Goal: Task Accomplishment & Management: Complete application form

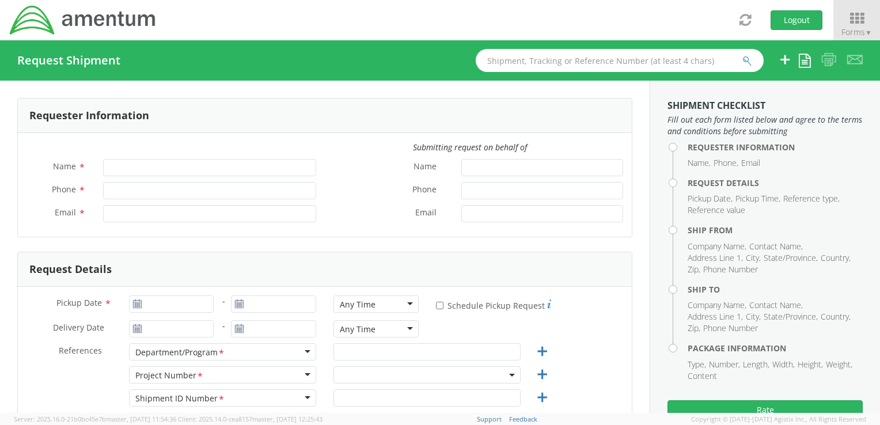
type input "[PERSON_NAME]"
type input "[PHONE_NUMBER]"
type input "[PERSON_NAME][EMAIL_ADDRESS][PERSON_NAME][DOMAIN_NAME]"
select select "ADMN.100183.SECUR"
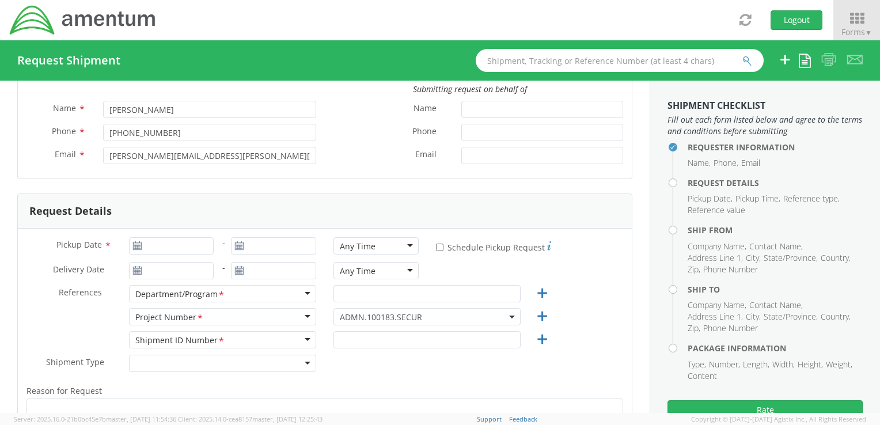
scroll to position [115, 0]
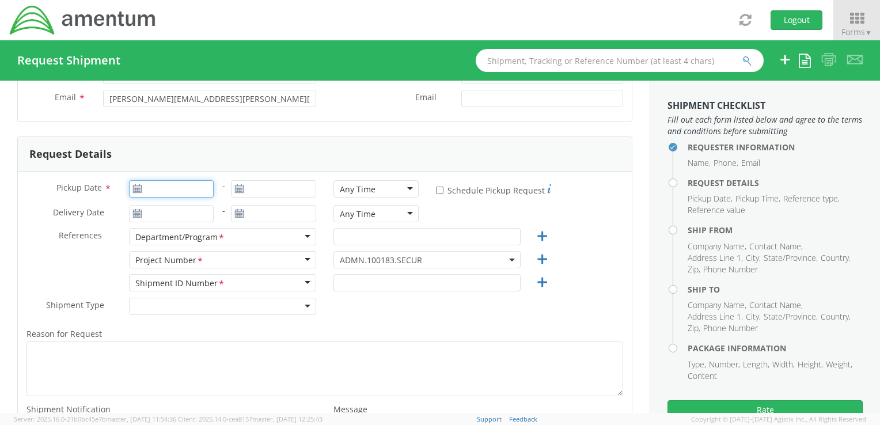
type input "[DATE]"
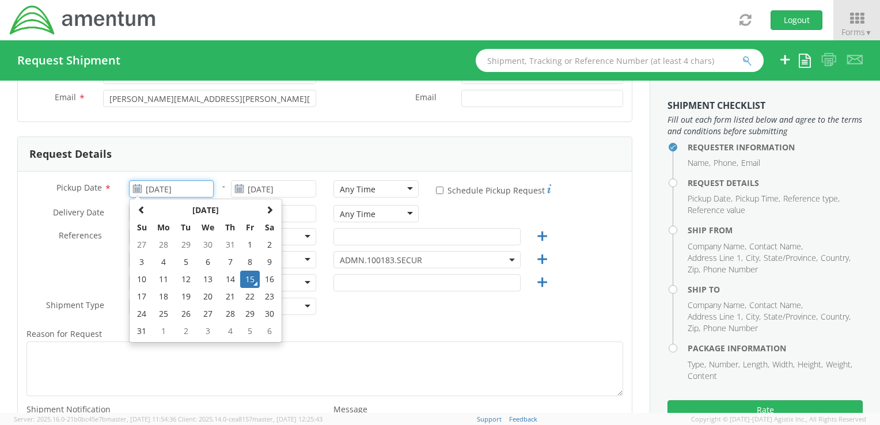
click at [193, 187] on input "[DATE]" at bounding box center [171, 188] width 85 height 17
click at [249, 278] on td "15" at bounding box center [250, 279] width 20 height 17
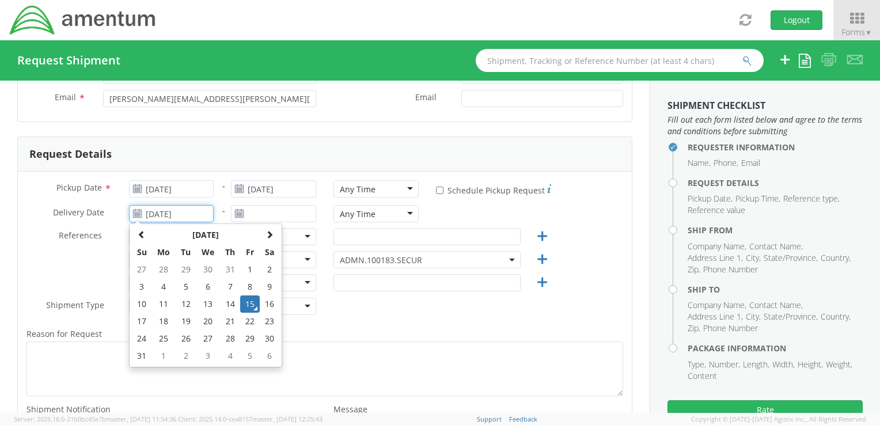
click at [198, 214] on input "[DATE]" at bounding box center [171, 213] width 85 height 17
click at [188, 325] on td "19" at bounding box center [186, 321] width 20 height 17
type input "[DATE]"
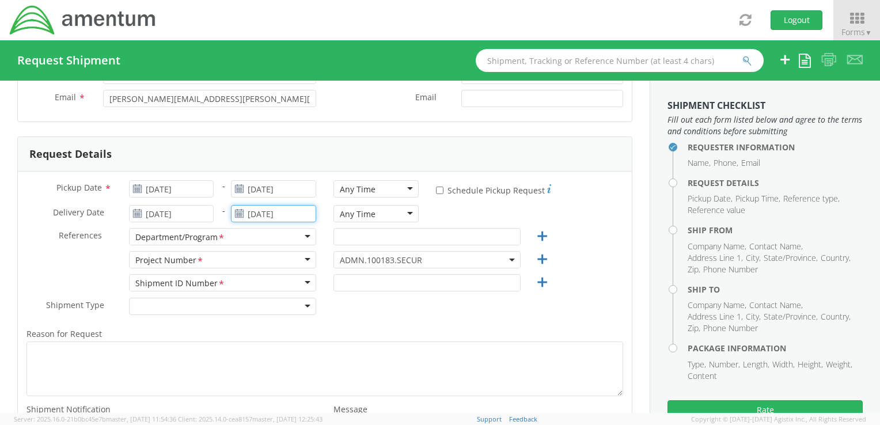
click at [274, 215] on input "[DATE]" at bounding box center [273, 213] width 85 height 17
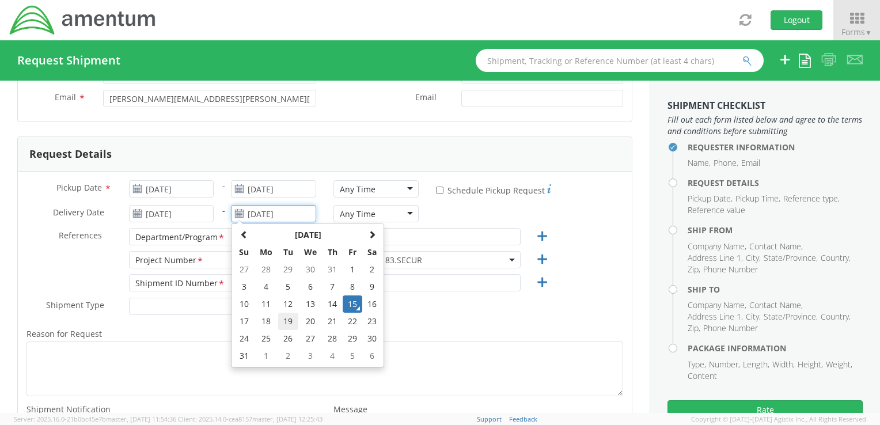
click at [283, 319] on td "19" at bounding box center [288, 321] width 20 height 17
type input "[DATE]"
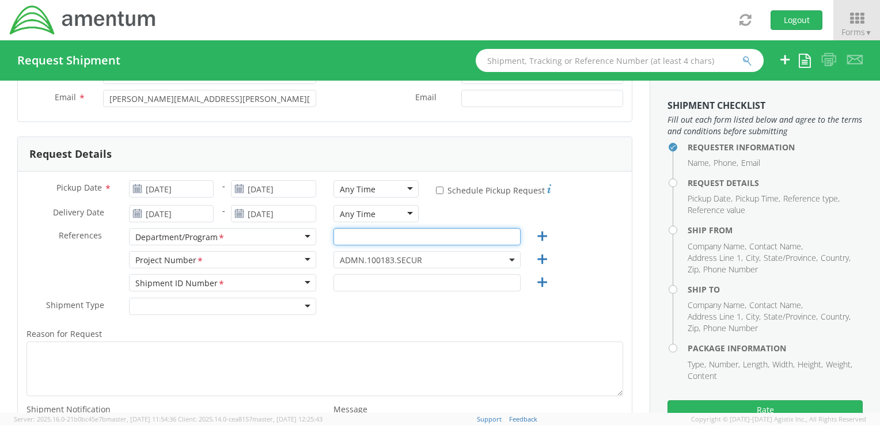
click at [365, 236] on input "text" at bounding box center [426, 236] width 187 height 17
type input "ADMN.100183.SECUR"
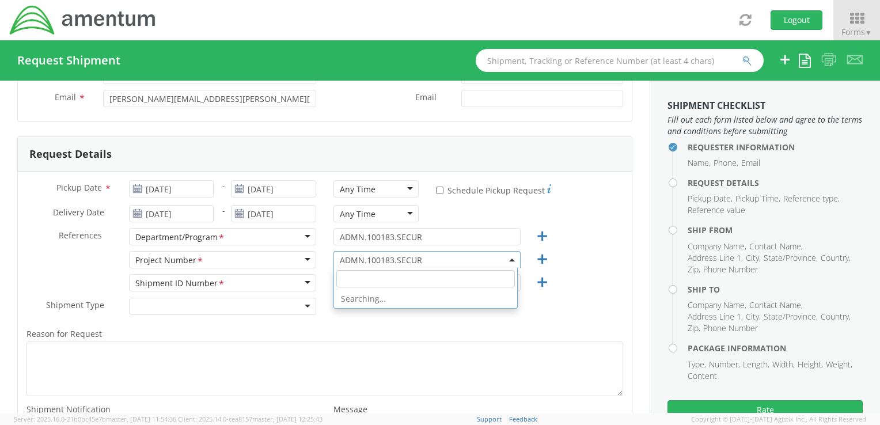
click at [422, 257] on span "ADMN.100183.SECUR" at bounding box center [427, 260] width 174 height 11
click at [597, 336] on label "Reason for Request *" at bounding box center [325, 334] width 614 height 15
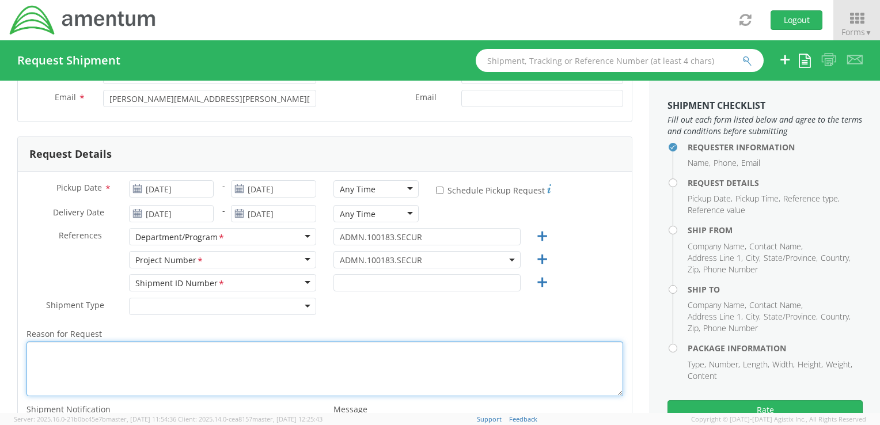
click at [597, 342] on textarea "Reason for Request *" at bounding box center [324, 369] width 597 height 55
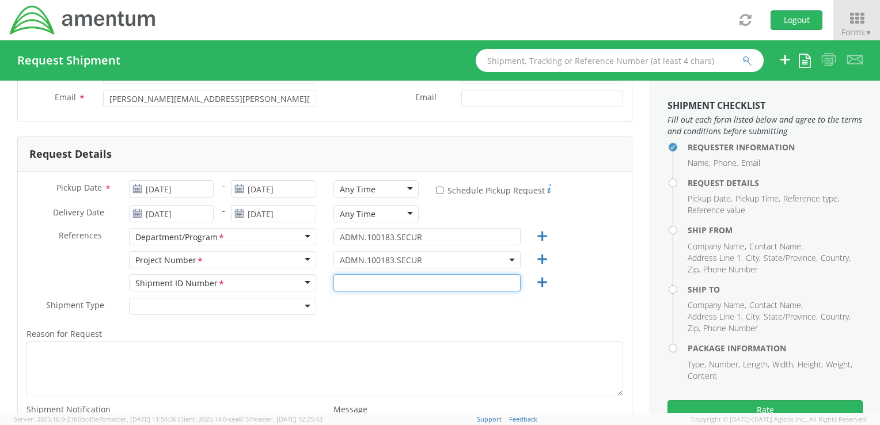
click at [350, 281] on input "text" at bounding box center [426, 282] width 187 height 17
type input "ADMN.100183.SECUR"
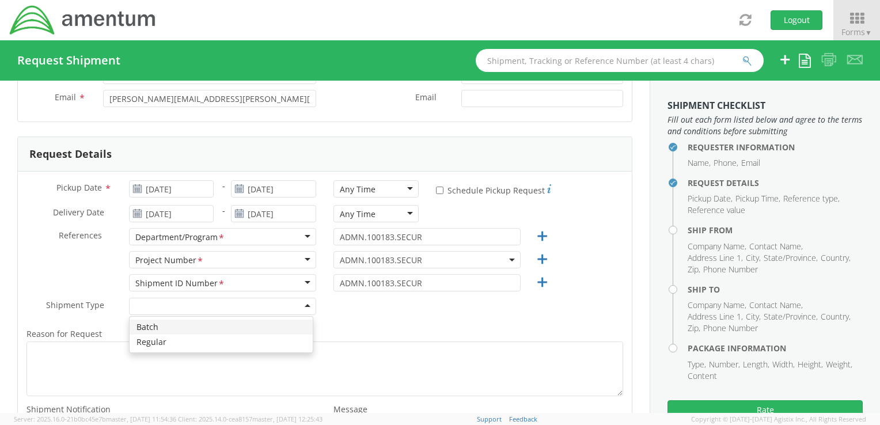
click at [203, 307] on div at bounding box center [222, 306] width 187 height 17
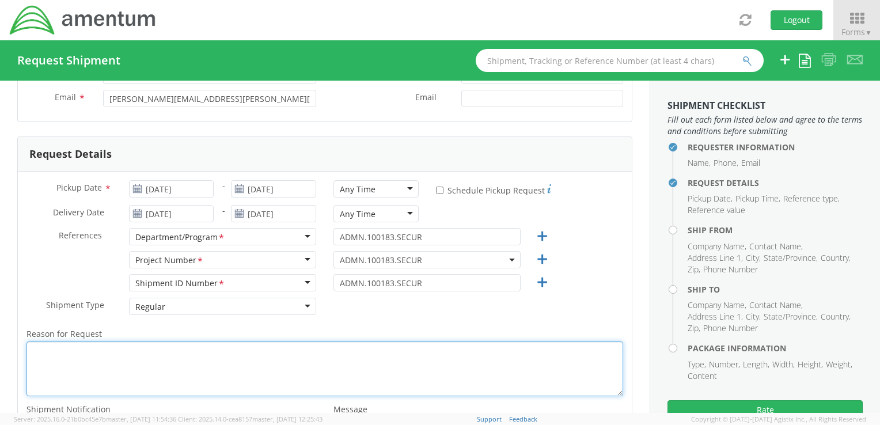
click at [119, 356] on textarea "Reason for Request *" at bounding box center [324, 369] width 597 height 55
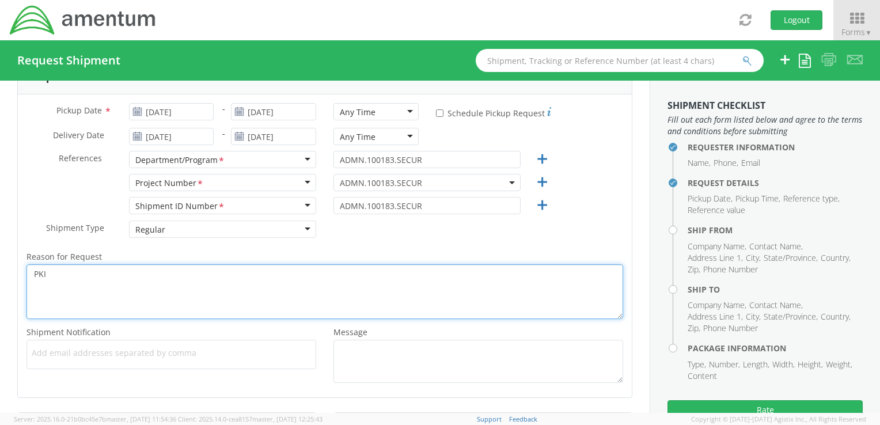
scroll to position [288, 0]
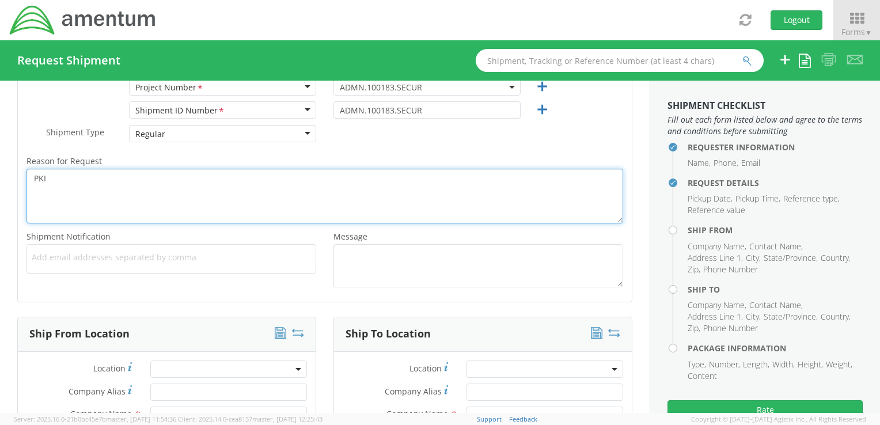
type textarea "PKI"
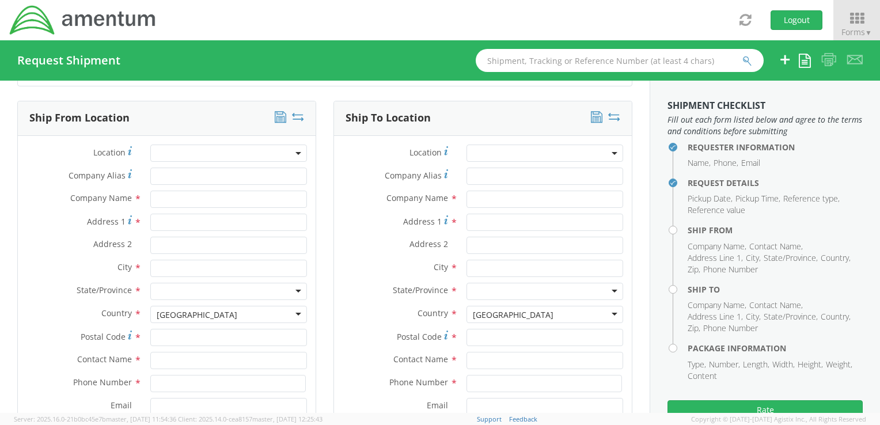
scroll to position [518, 0]
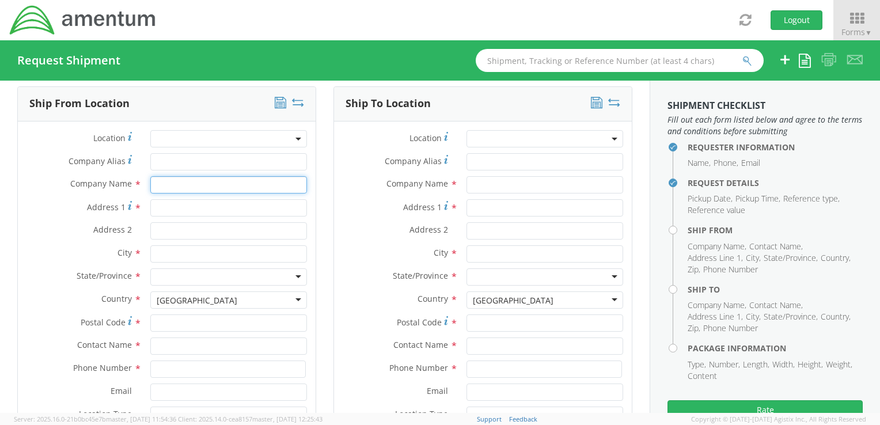
click at [166, 186] on input "text" at bounding box center [228, 184] width 157 height 17
type input "[PERSON_NAME]"
type input "[STREET_ADDRESS][PERSON_NAME]"
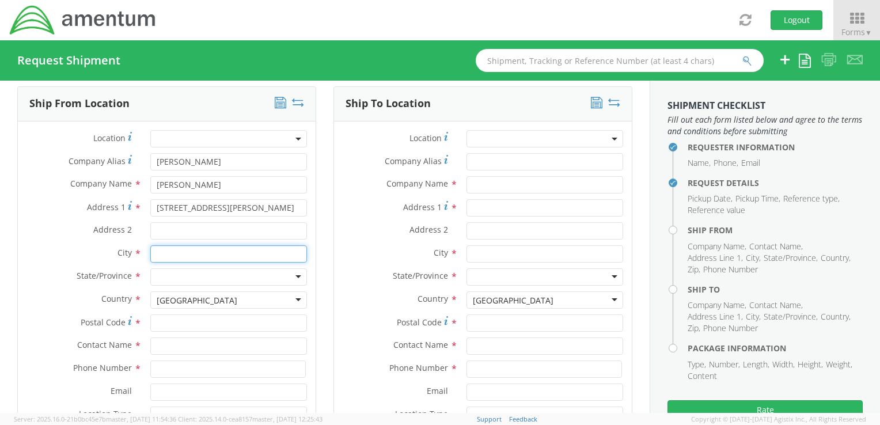
type input "Lorton"
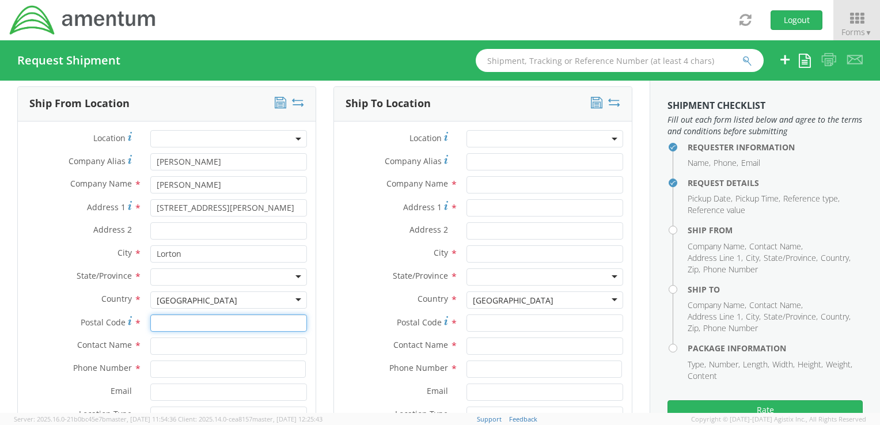
type input "22079"
type input "[PERSON_NAME]"
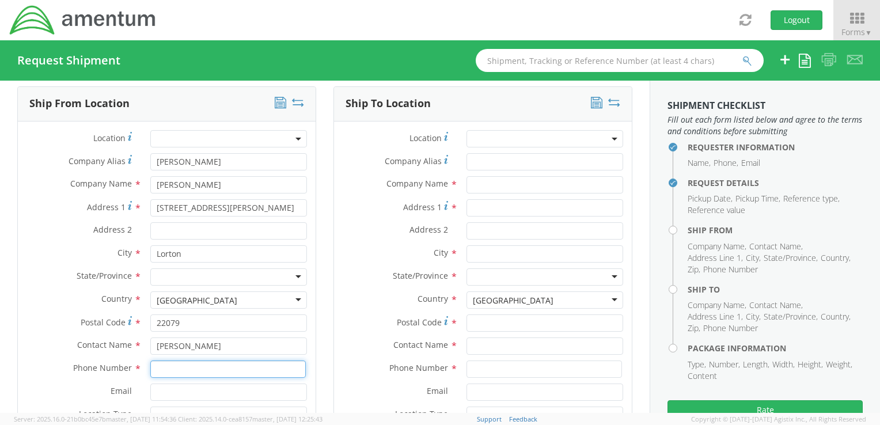
type input "5713381662"
type input "[PERSON_NAME][EMAIL_ADDRESS][PERSON_NAME][DOMAIN_NAME]"
type input "[PERSON_NAME]"
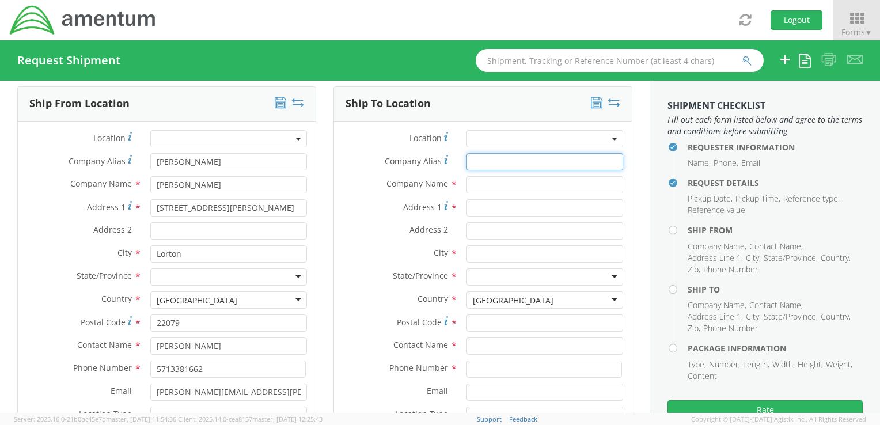
type input "[PERSON_NAME]"
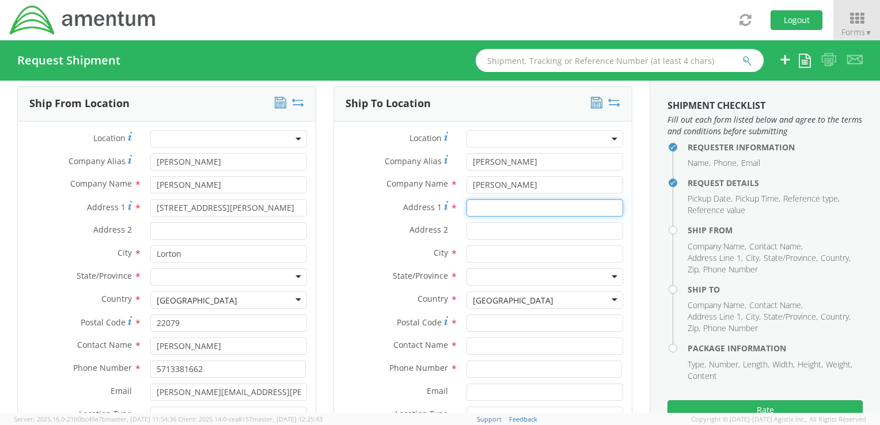
type input "[STREET_ADDRESS][PERSON_NAME]"
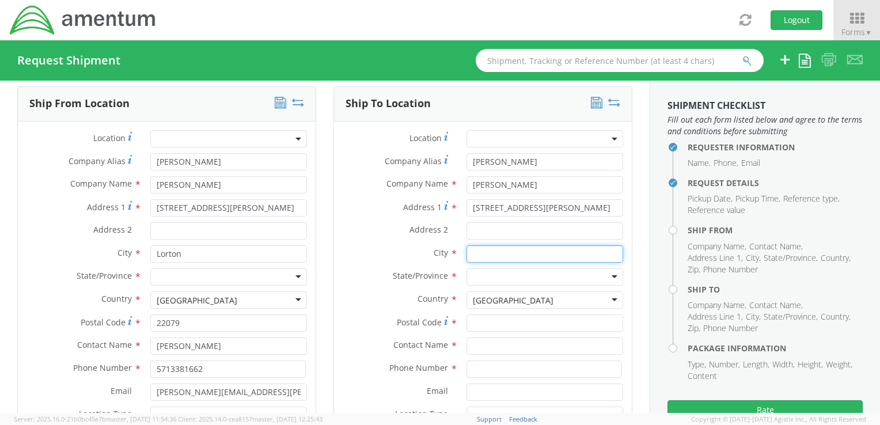
type input "Lorton"
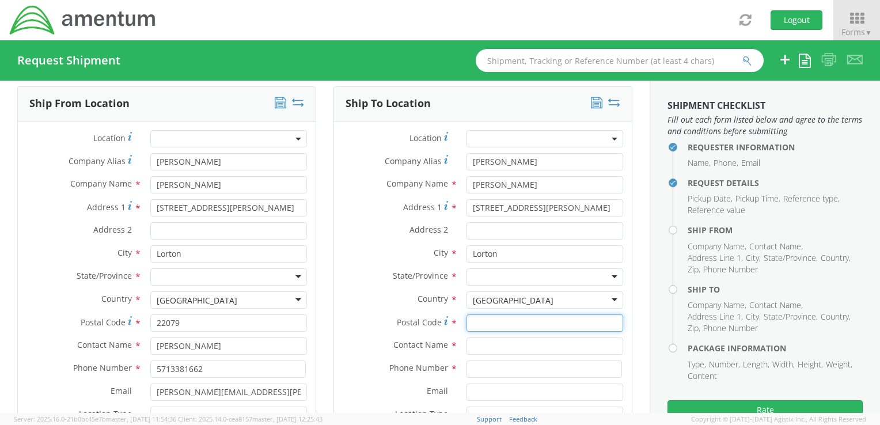
type input "22079"
type input "[PERSON_NAME]"
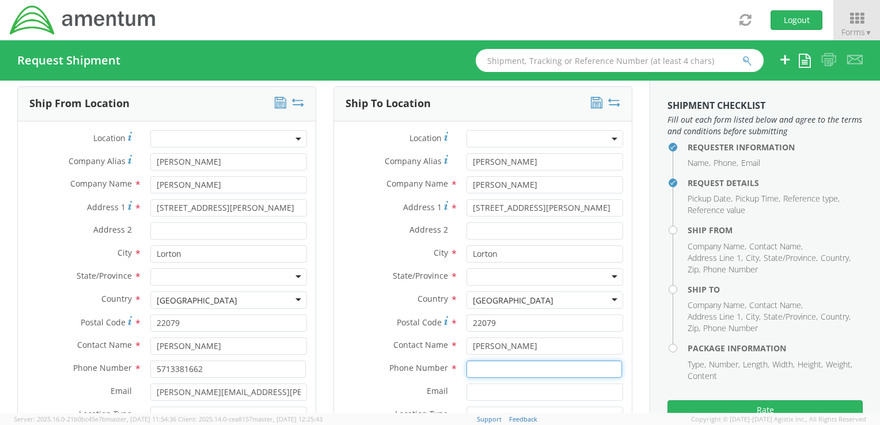
type input "5713381662"
type input "[PERSON_NAME][EMAIL_ADDRESS][PERSON_NAME][DOMAIN_NAME]"
type input "[PERSON_NAME]"
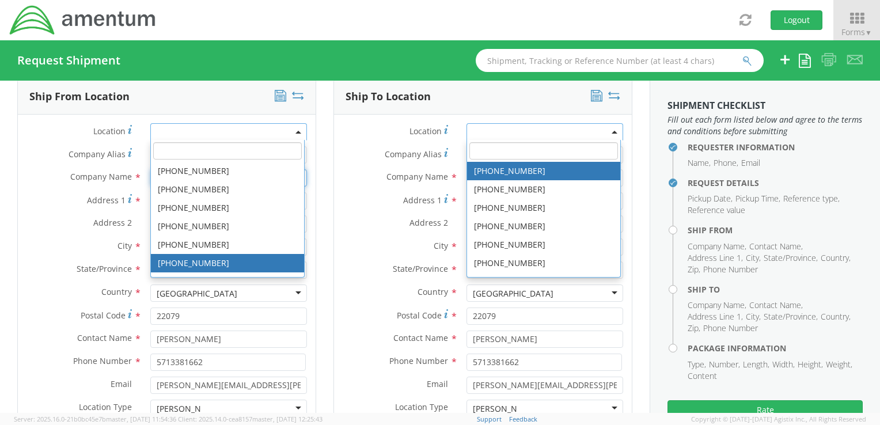
scroll to position [0, 0]
type input "Apt. 202"
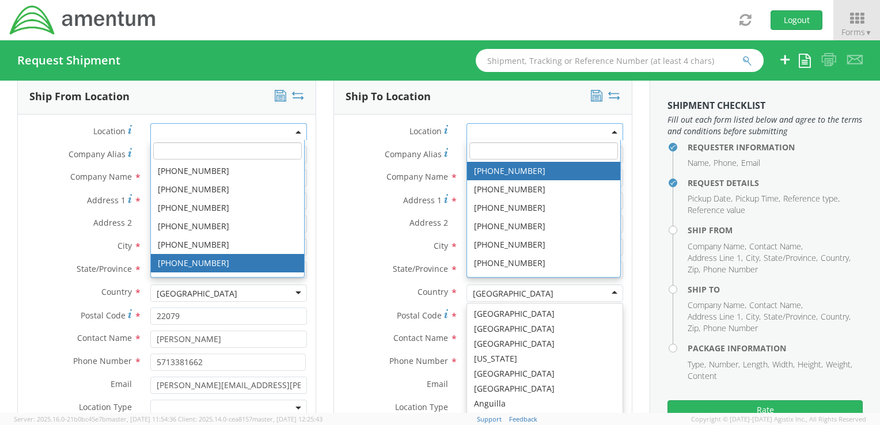
click at [347, 227] on label "Address 2 *" at bounding box center [396, 222] width 124 height 15
click at [466, 227] on input "Address 2 *" at bounding box center [544, 223] width 157 height 17
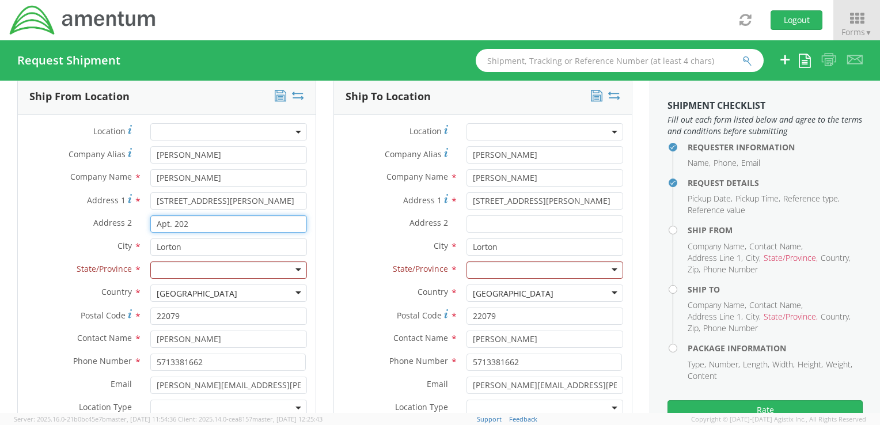
click at [214, 221] on input "Apt. 202" at bounding box center [228, 223] width 157 height 17
type input "A"
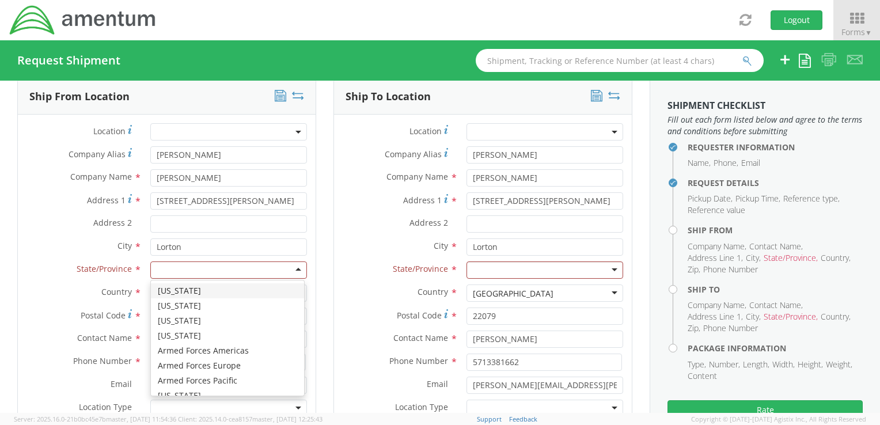
click at [207, 268] on div at bounding box center [228, 269] width 157 height 17
type input "v"
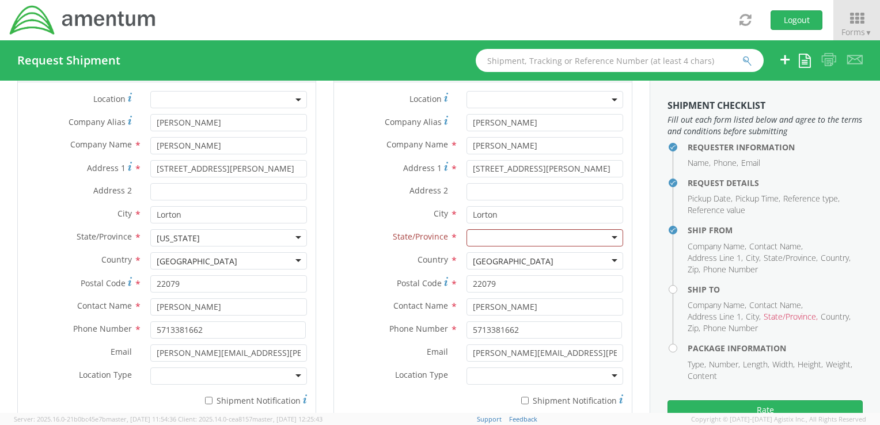
scroll to position [583, 0]
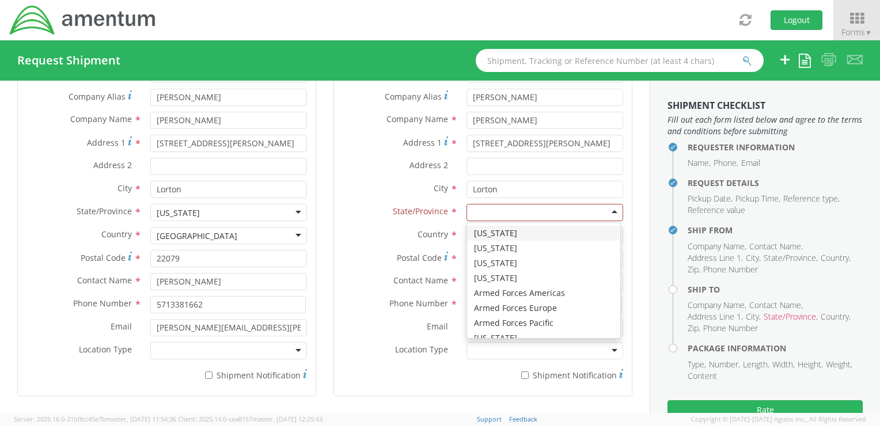
click at [532, 214] on div at bounding box center [544, 212] width 157 height 17
type input "u"
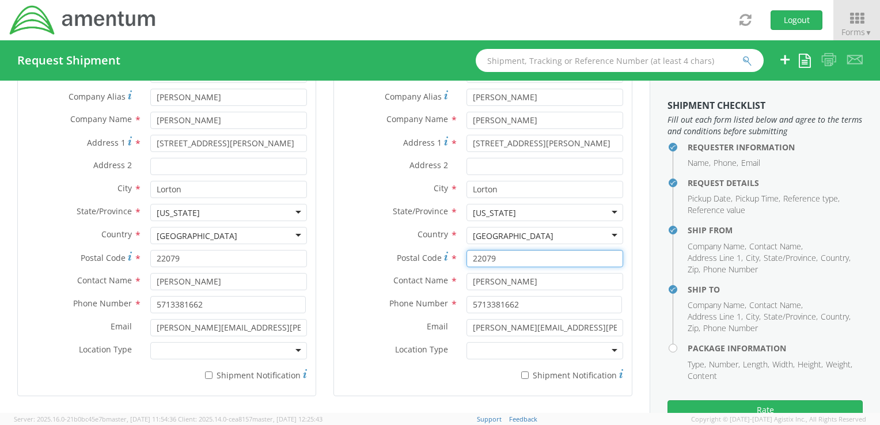
click at [511, 251] on input "22079" at bounding box center [544, 258] width 157 height 17
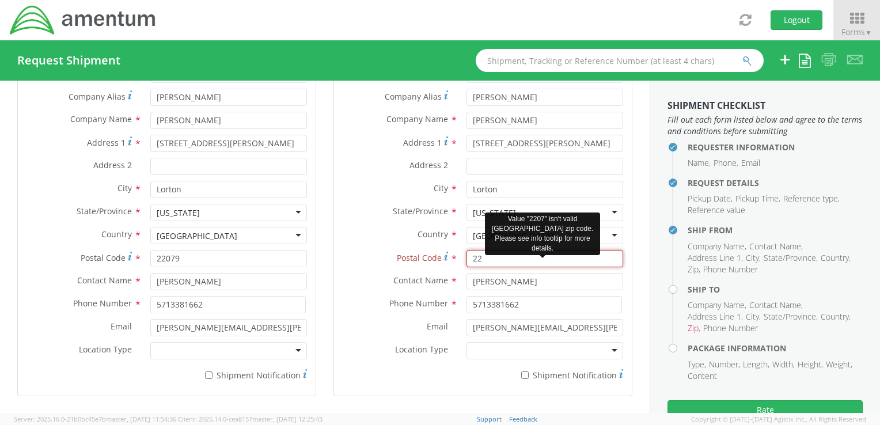
type input "2"
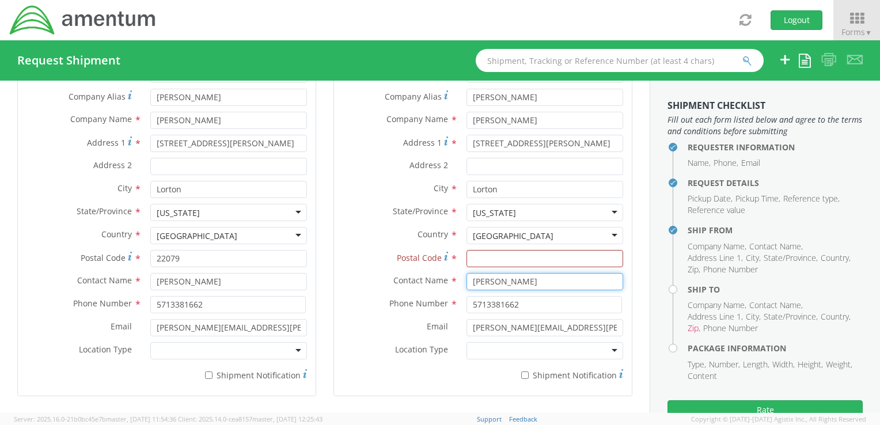
click at [527, 277] on input "[PERSON_NAME]" at bounding box center [544, 281] width 157 height 17
type input "T"
click at [547, 306] on input "5713381662" at bounding box center [543, 304] width 155 height 17
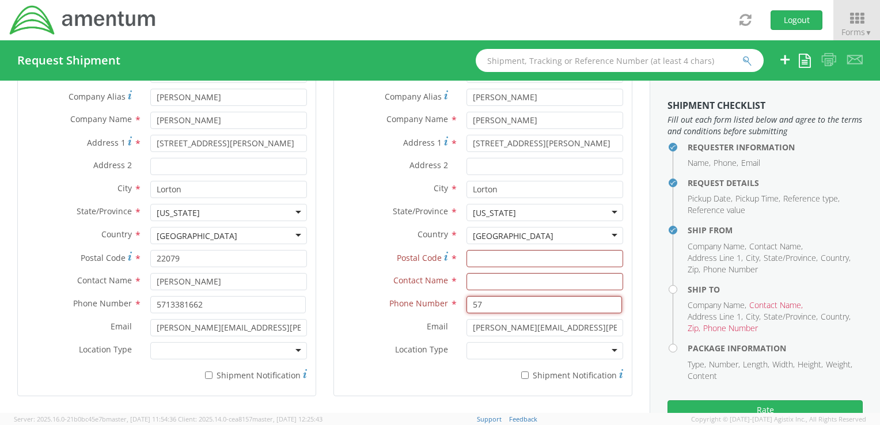
type input "5"
click at [573, 329] on input "[PERSON_NAME][EMAIL_ADDRESS][PERSON_NAME][DOMAIN_NAME]" at bounding box center [544, 327] width 157 height 17
type input "t"
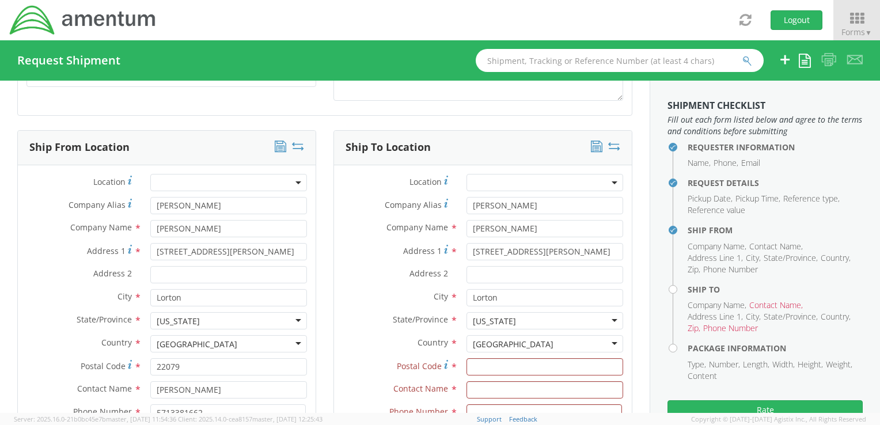
scroll to position [468, 0]
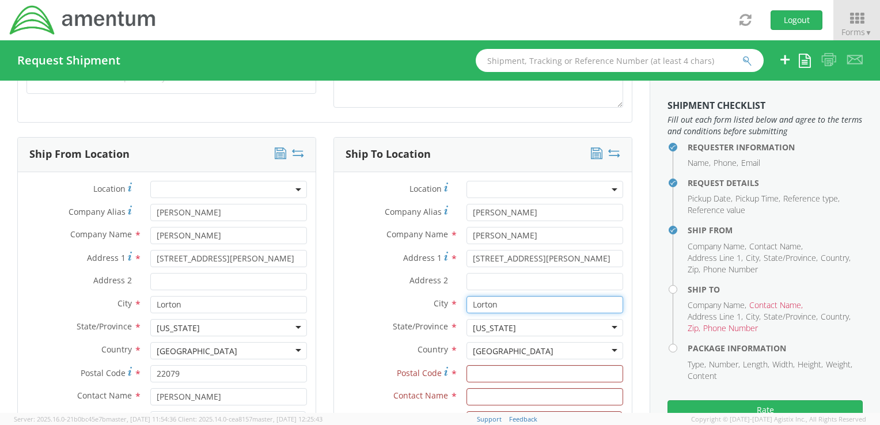
click at [525, 307] on input "Lorton" at bounding box center [544, 304] width 157 height 17
type input "L"
type input "[GEOGRAPHIC_DATA]"
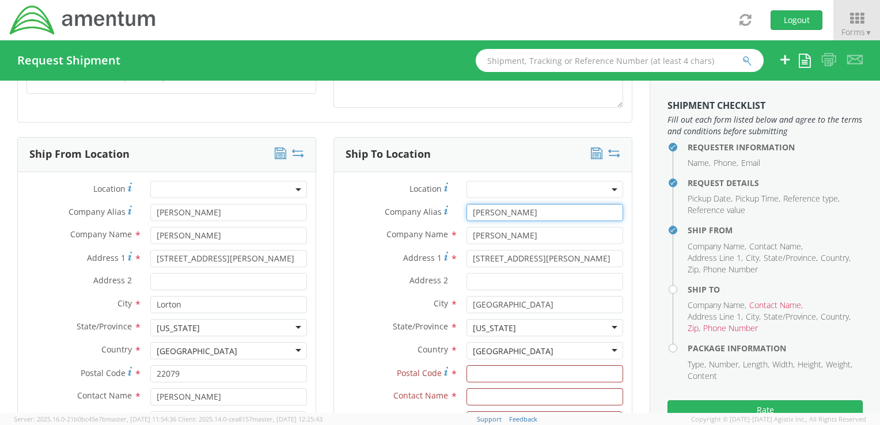
click at [535, 214] on input "[PERSON_NAME]" at bounding box center [544, 212] width 157 height 17
type input "T"
click at [511, 236] on input "[PERSON_NAME]" at bounding box center [544, 235] width 157 height 17
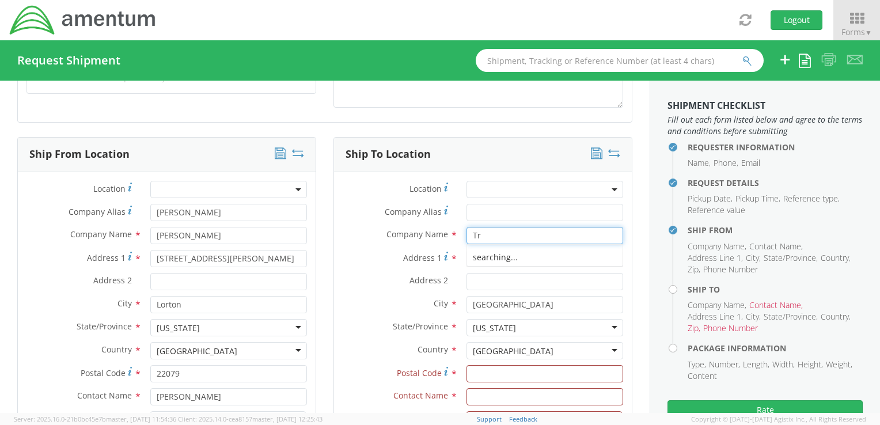
type input "T"
type input "IdenTrust Services"
click at [580, 257] on input "[STREET_ADDRESS][PERSON_NAME]" at bounding box center [544, 258] width 157 height 17
type input "8"
type input "[STREET_ADDRESS][PERSON_NAME]"
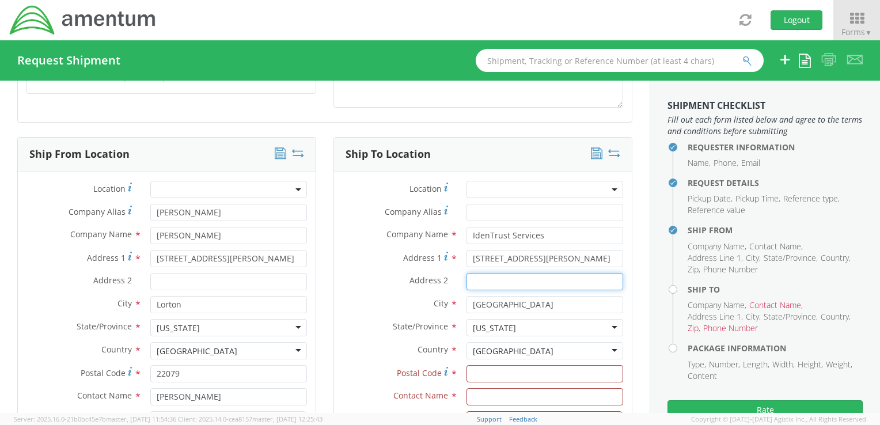
click at [568, 284] on input "Address 2 *" at bounding box center [544, 281] width 157 height 17
type input "STE 450"
click at [546, 374] on input "Postal Code *" at bounding box center [544, 373] width 157 height 17
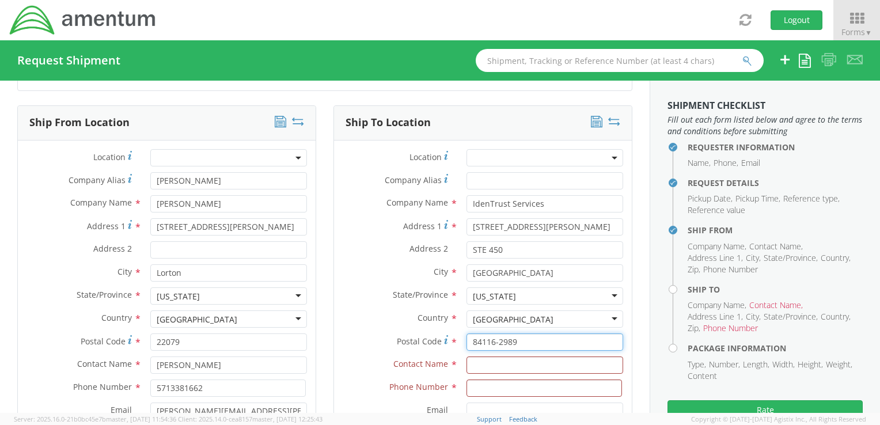
scroll to position [525, 0]
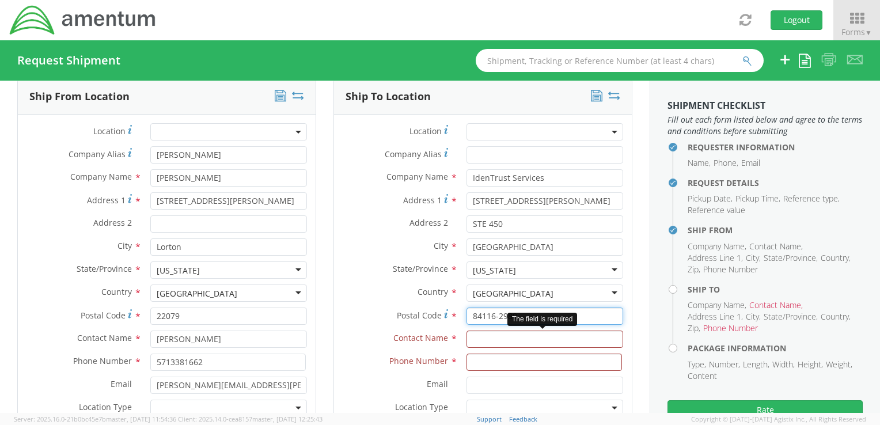
type input "84116-2989"
click at [525, 342] on input "text" at bounding box center [544, 339] width 157 height 17
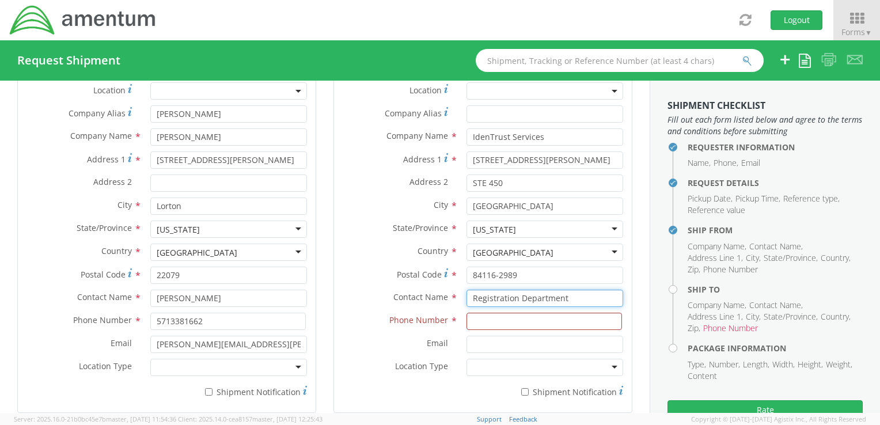
scroll to position [583, 0]
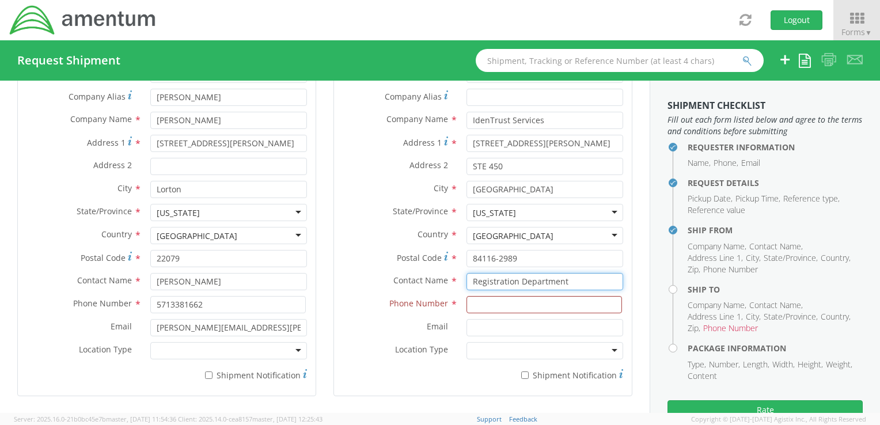
type input "Registration Department"
click at [518, 305] on input at bounding box center [543, 304] width 155 height 17
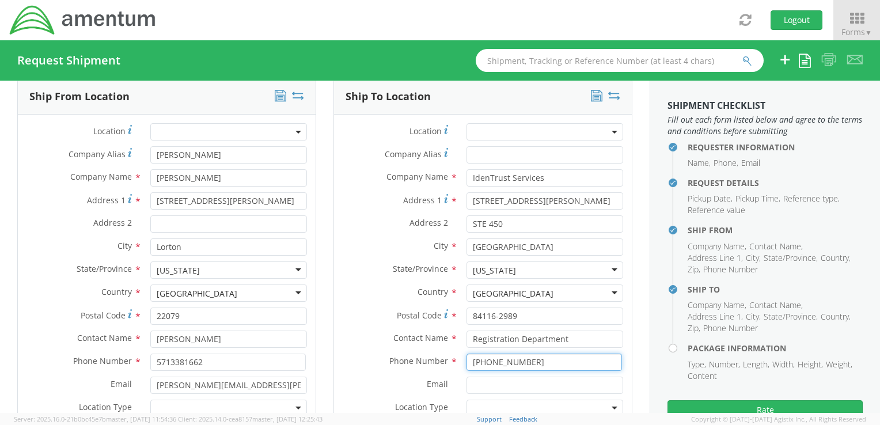
type input "[PHONE_NUMBER]"
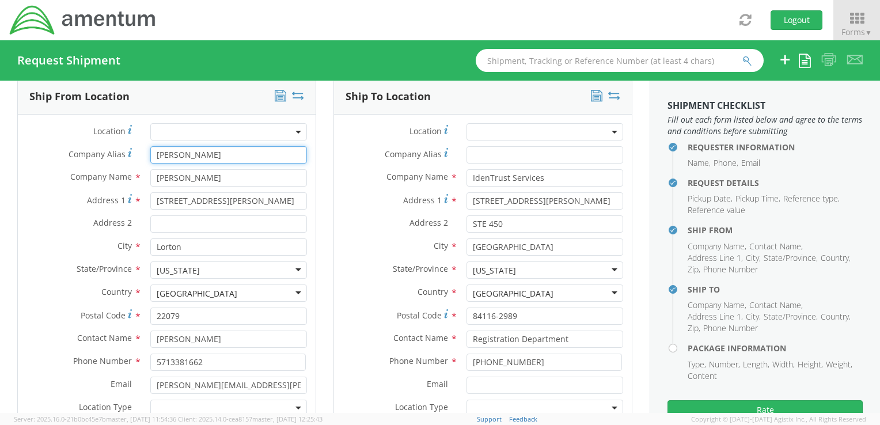
click at [226, 155] on input "[PERSON_NAME]" at bounding box center [228, 154] width 157 height 17
type input "T"
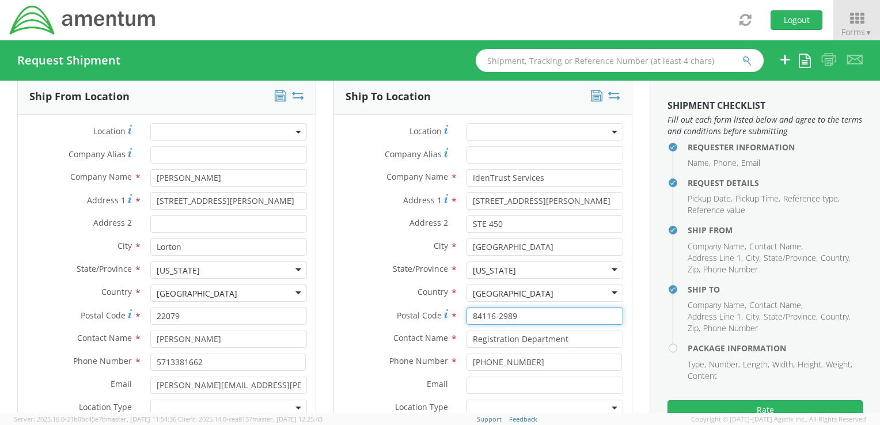
click at [529, 312] on input "84116-2989" at bounding box center [544, 316] width 157 height 17
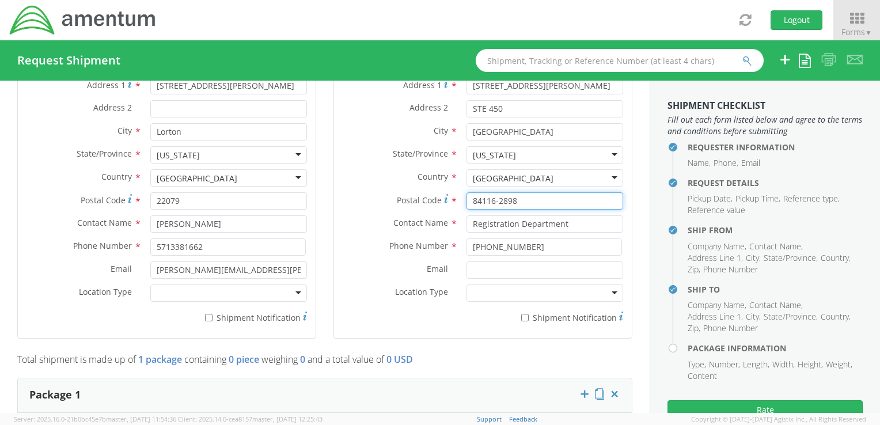
type input "84116-2898"
click at [540, 291] on div at bounding box center [544, 292] width 157 height 17
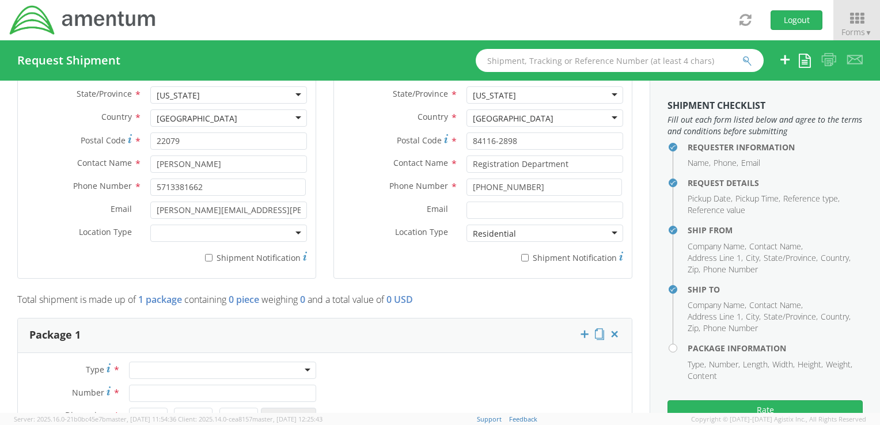
scroll to position [756, 0]
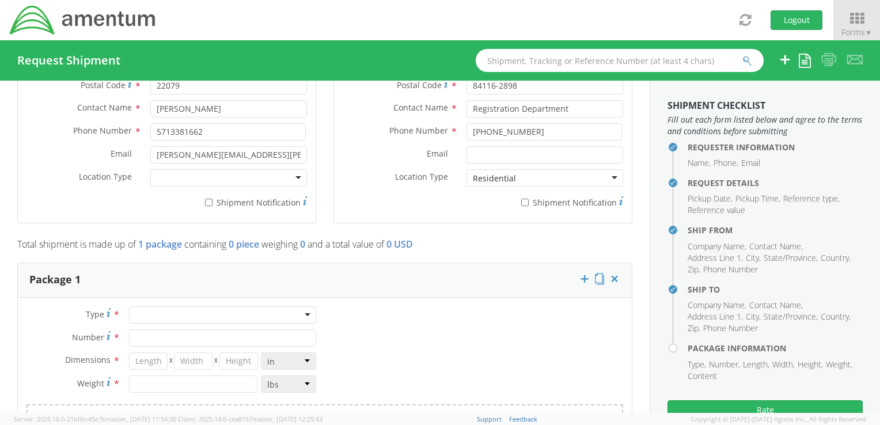
click at [163, 314] on div at bounding box center [222, 314] width 187 height 17
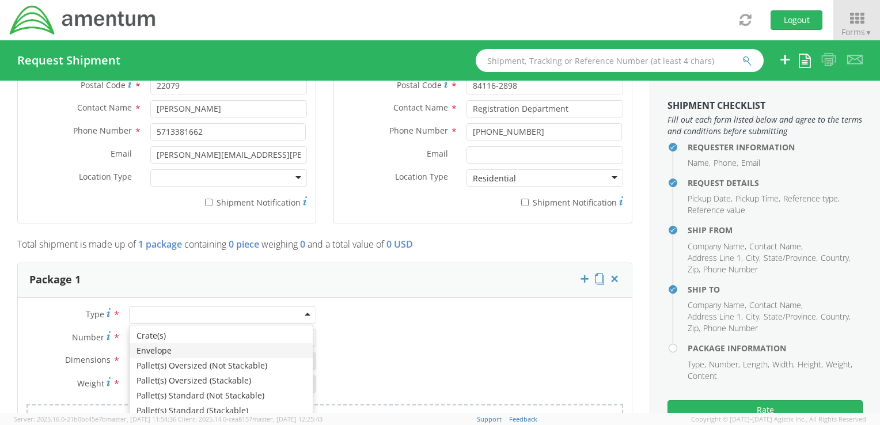
type input "1"
type input "9.5"
type input "12.5"
type input "0.25"
type input "1"
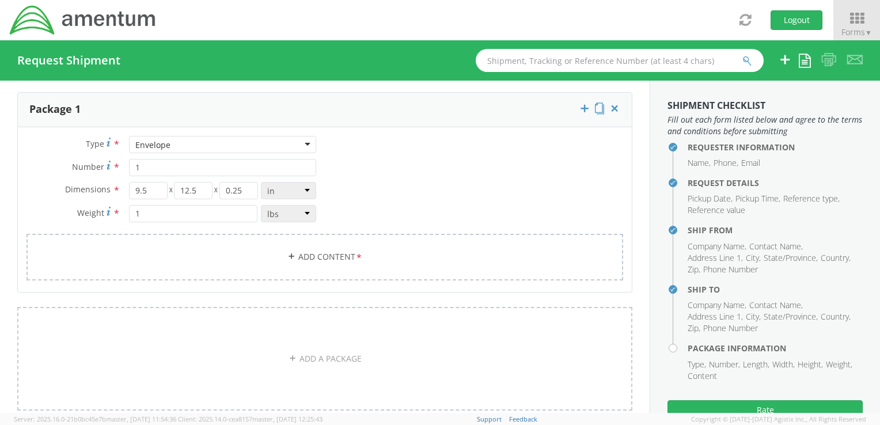
scroll to position [928, 0]
click at [206, 255] on link "Add Content *" at bounding box center [324, 255] width 597 height 47
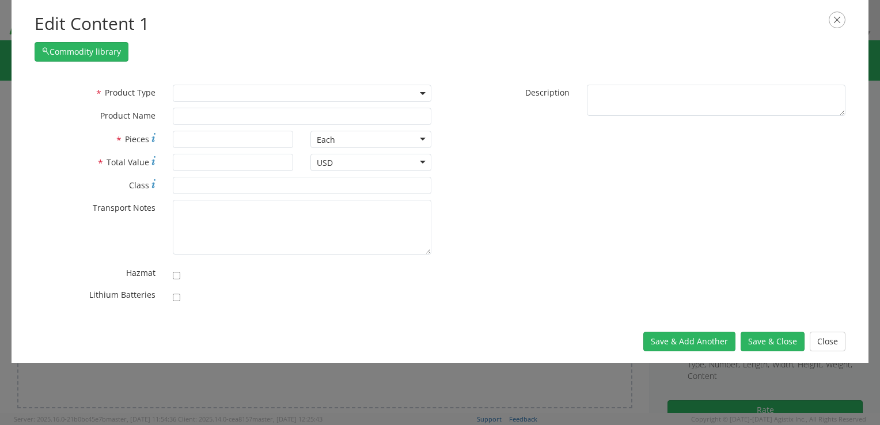
drag, startPoint x: 415, startPoint y: 92, endPoint x: 409, endPoint y: 94, distance: 6.4
click at [415, 91] on span at bounding box center [302, 93] width 259 height 17
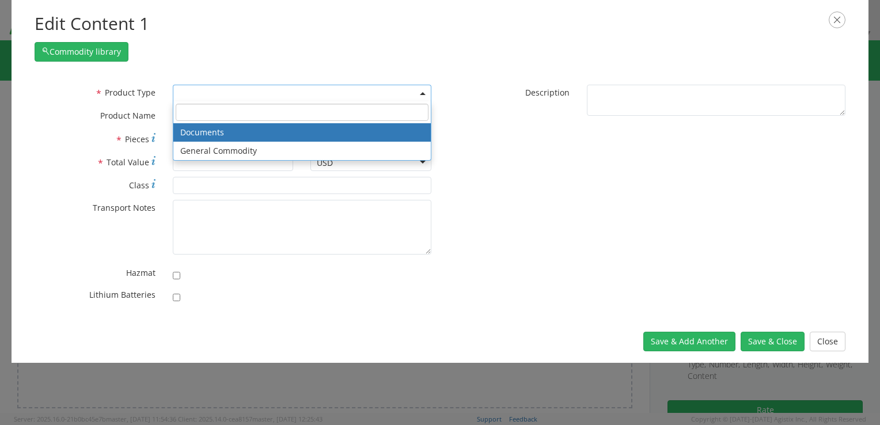
select select "DOCUMENT"
type input "Documents"
type input "1"
type textarea "Documents"
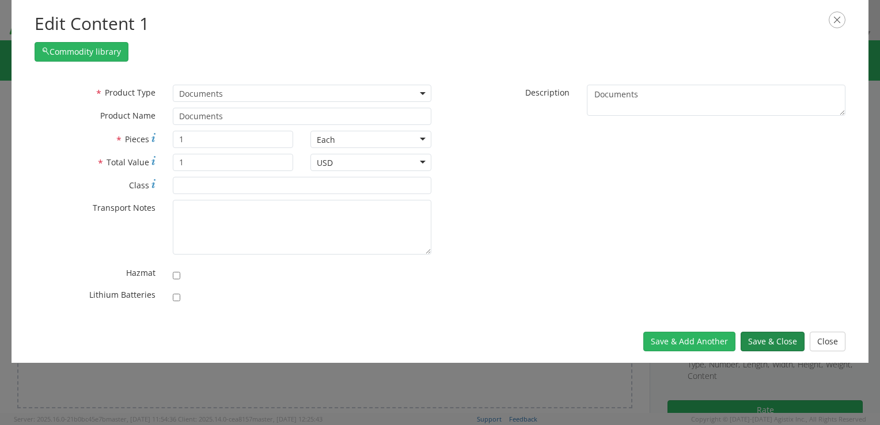
click at [758, 340] on button "Save & Close" at bounding box center [773, 342] width 64 height 20
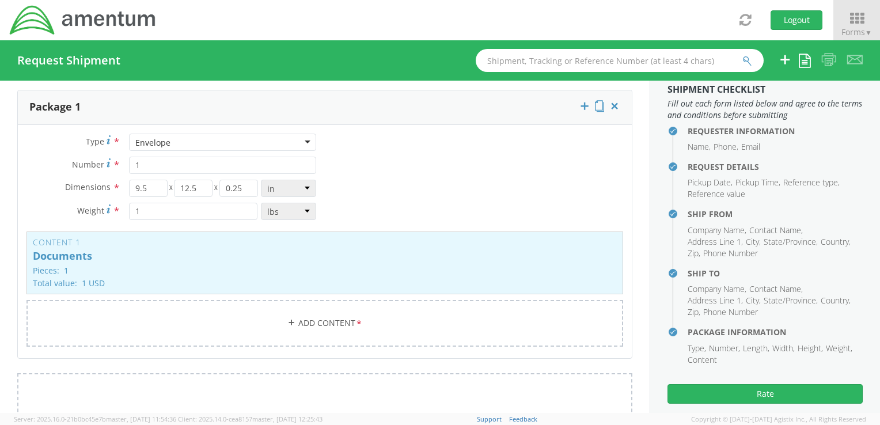
scroll to position [29, 0]
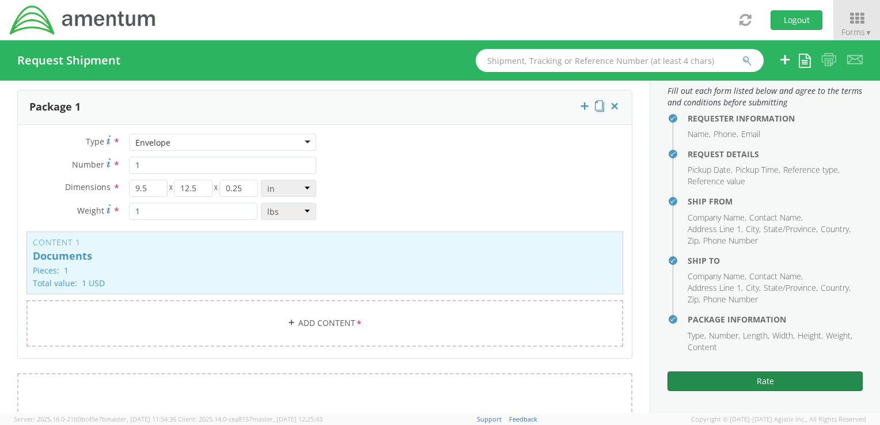
click at [745, 386] on button "Rate" at bounding box center [764, 381] width 195 height 20
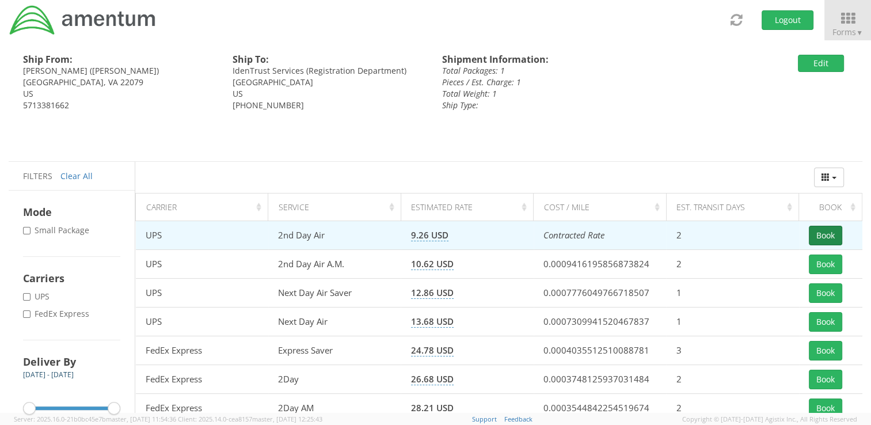
click at [825, 236] on button "Book" at bounding box center [825, 236] width 33 height 20
